Goal: Information Seeking & Learning: Learn about a topic

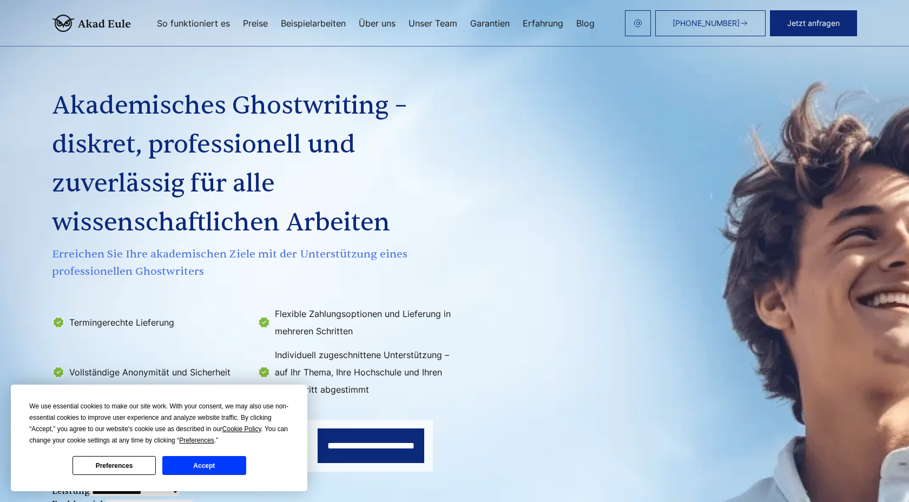
click at [515, 113] on div "Akademisches Ghostwriting – diskret, professionell und zuverlässig für alle wis…" at bounding box center [454, 253] width 805 height 437
click at [740, 328] on div "Akademisches Ghostwriting – diskret, professionell und zuverlässig für alle wis…" at bounding box center [454, 253] width 805 height 437
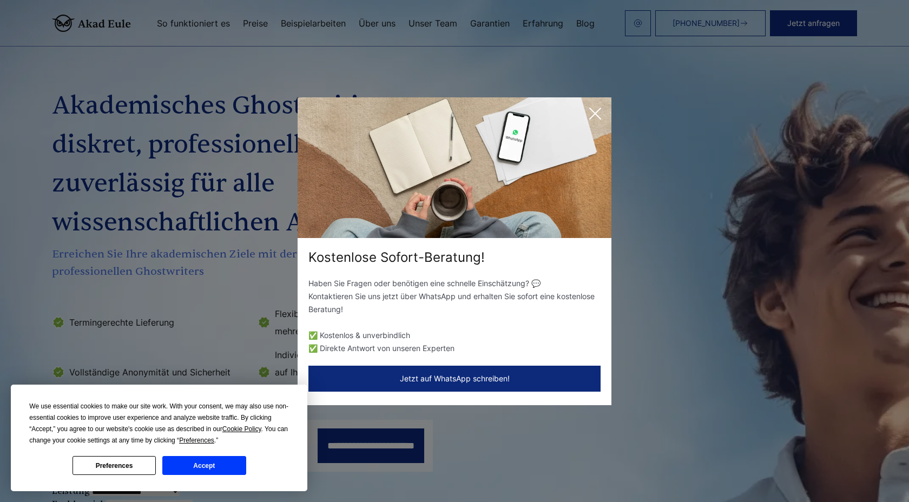
click at [596, 118] on icon at bounding box center [595, 114] width 22 height 22
